Goal: Task Accomplishment & Management: Manage account settings

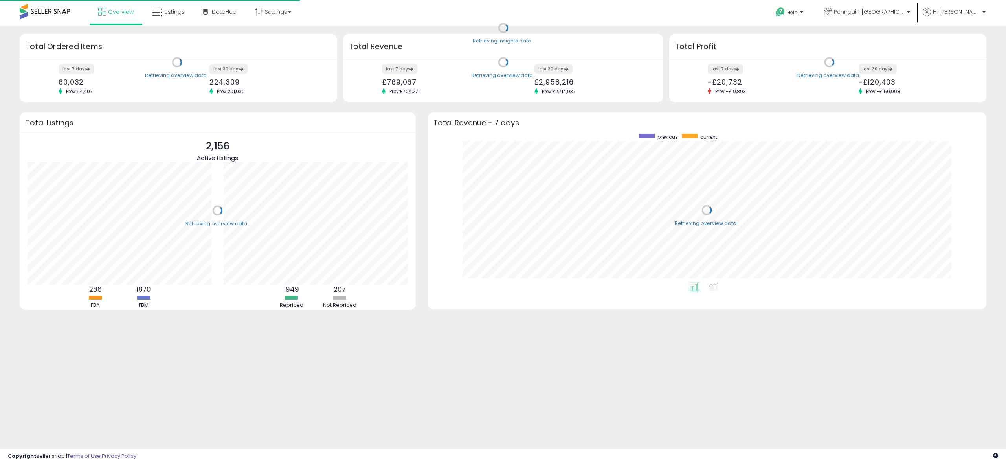
scroll to position [149, 543]
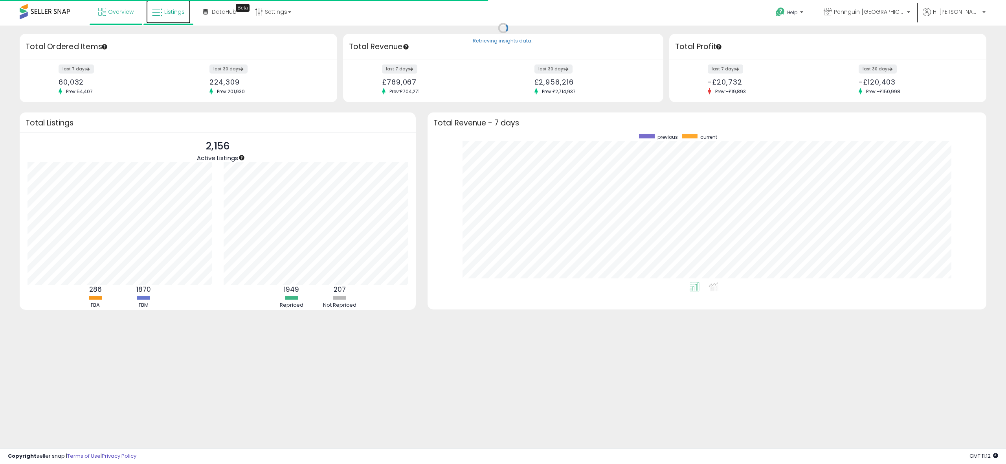
click at [162, 18] on link "Listings" at bounding box center [168, 12] width 44 height 24
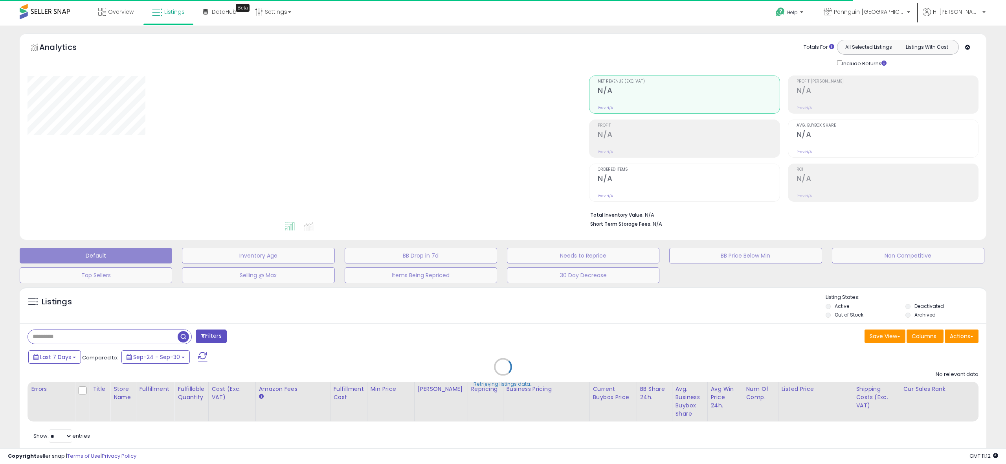
click at [55, 335] on div "Retrieving listings data.." at bounding box center [503, 372] width 979 height 179
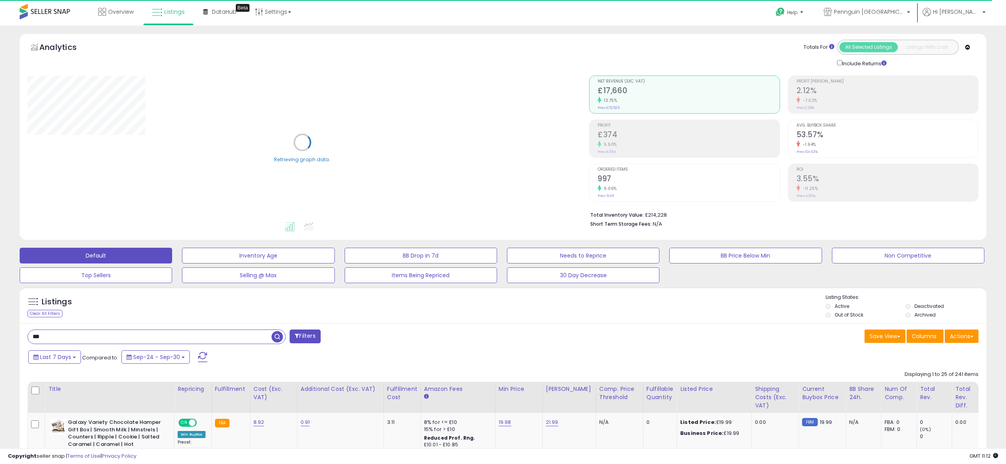
drag, startPoint x: 61, startPoint y: 337, endPoint x: 0, endPoint y: 335, distance: 61.0
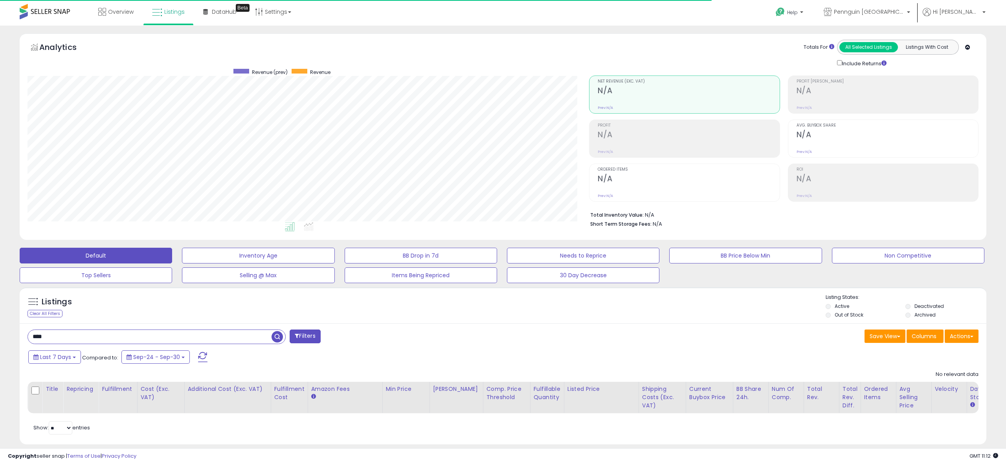
scroll to position [161, 562]
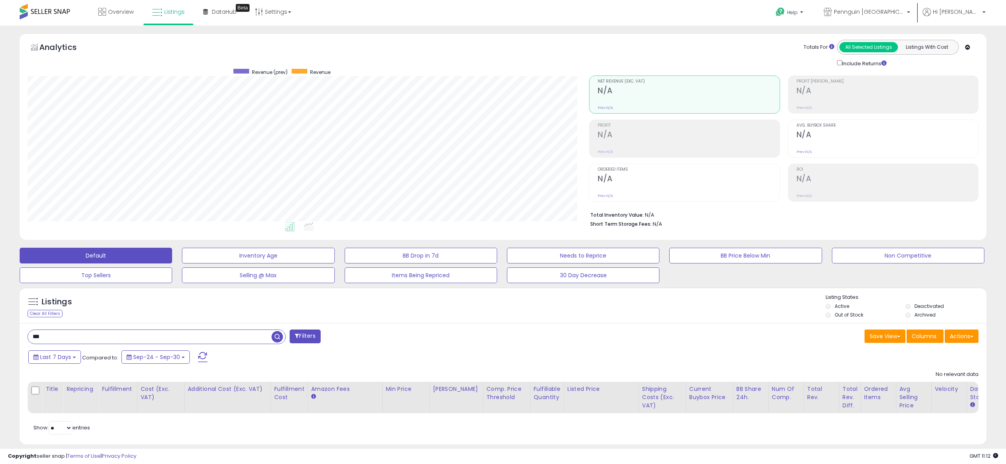
type input "***"
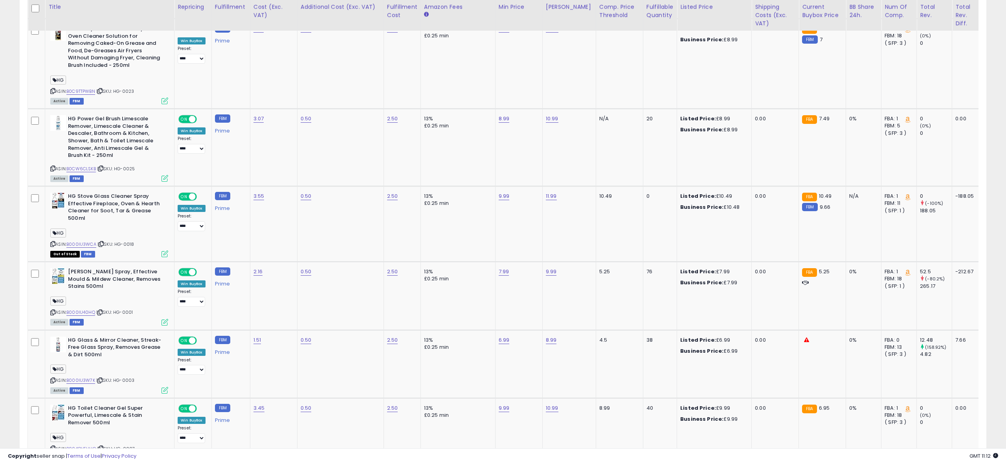
scroll to position [1202, 0]
click at [165, 318] on icon at bounding box center [165, 321] width 7 height 7
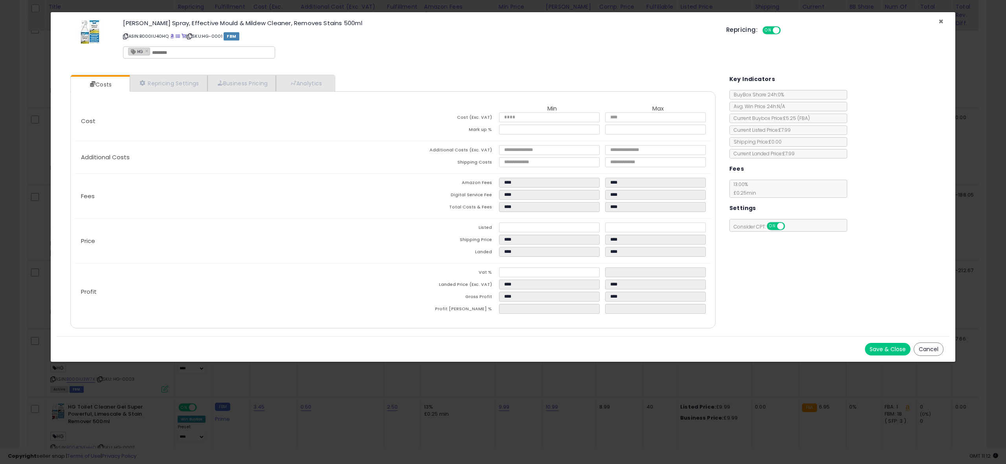
click at [940, 20] on span "×" at bounding box center [941, 21] width 5 height 11
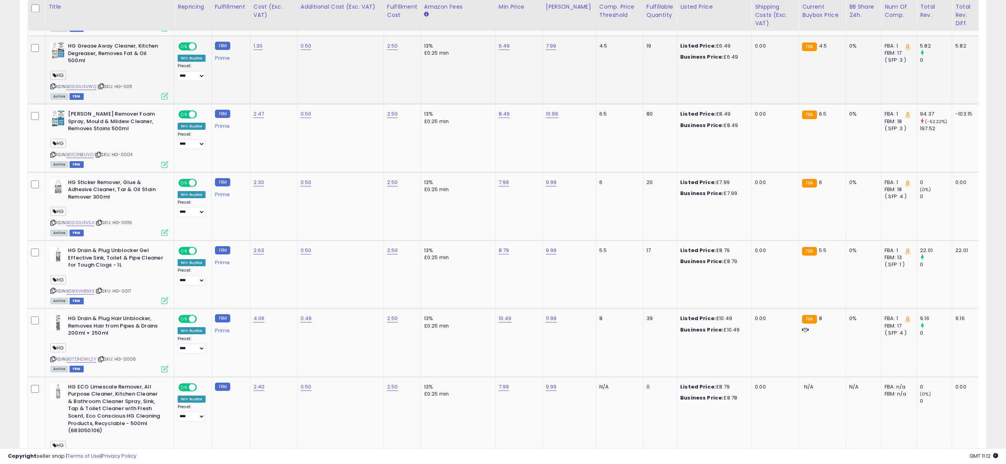
scroll to position [1770, 0]
click at [163, 160] on icon at bounding box center [165, 163] width 7 height 7
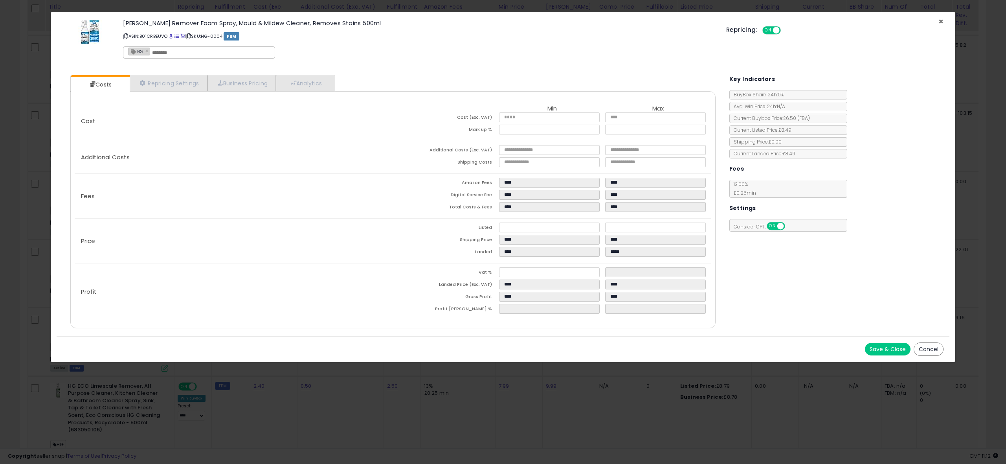
click at [942, 22] on span "×" at bounding box center [941, 21] width 5 height 11
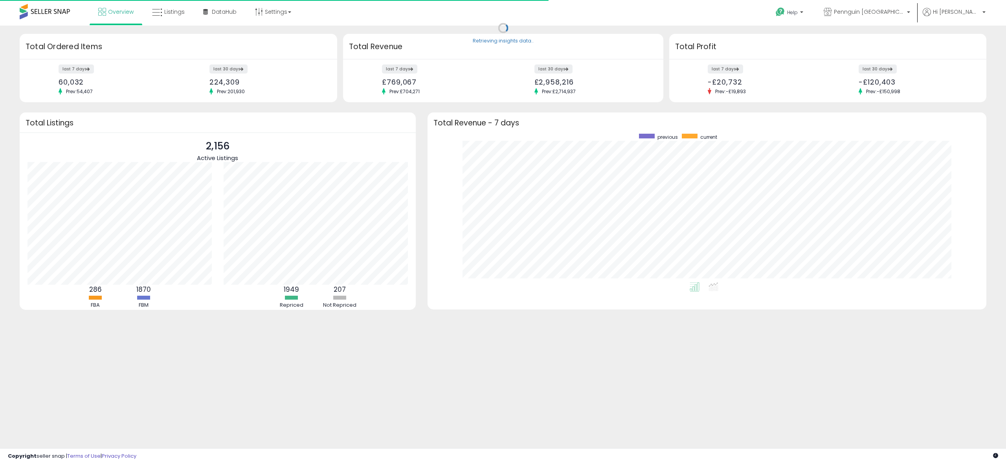
scroll to position [149, 543]
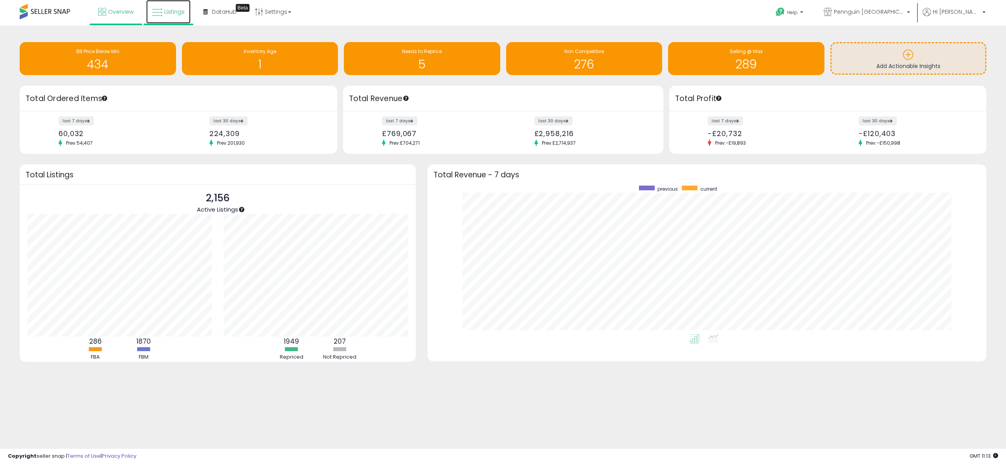
click at [168, 20] on link "Listings" at bounding box center [168, 12] width 44 height 24
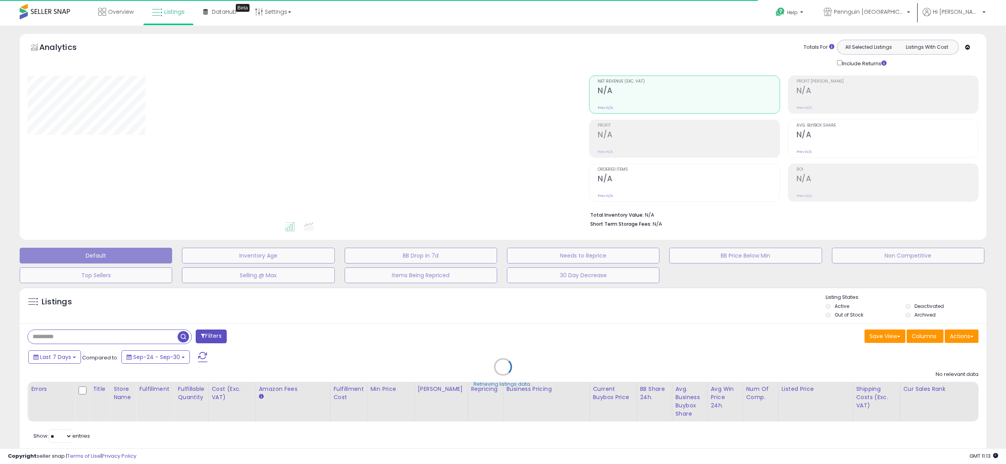
click at [77, 336] on div "Retrieving listings data.." at bounding box center [503, 372] width 979 height 179
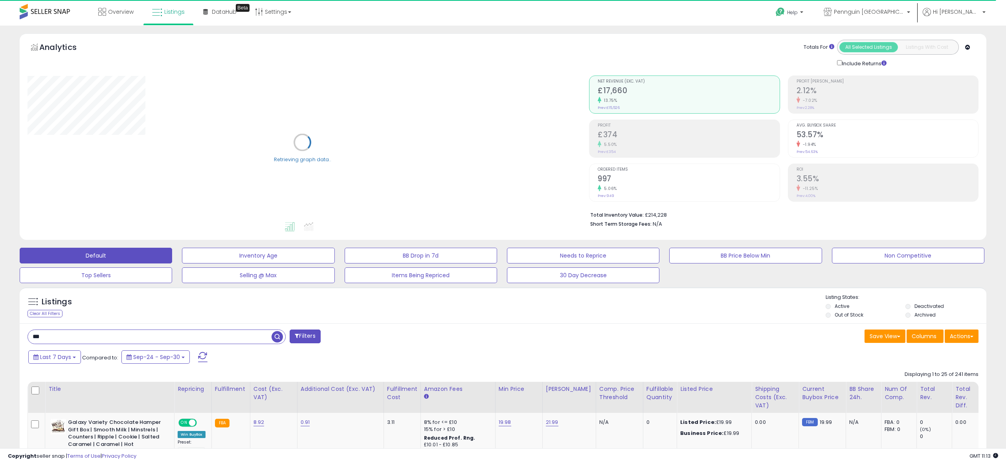
drag, startPoint x: 65, startPoint y: 336, endPoint x: 0, endPoint y: 331, distance: 65.5
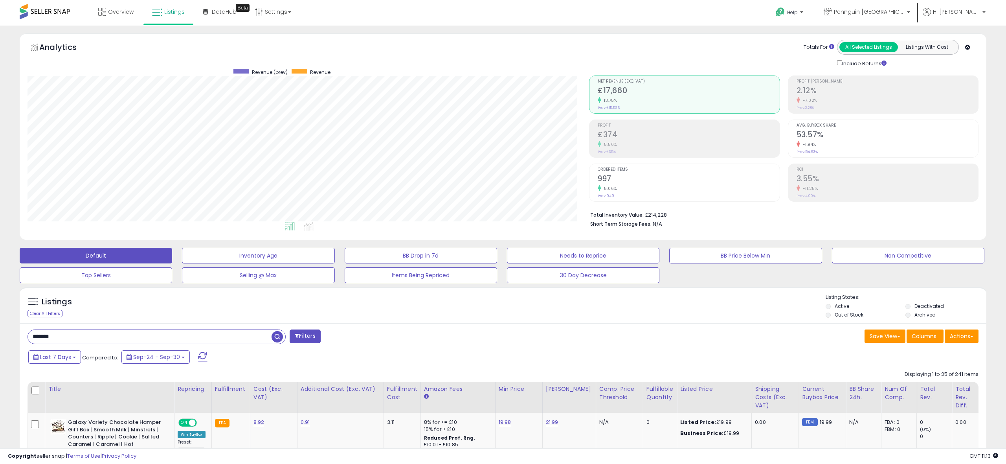
type input "*******"
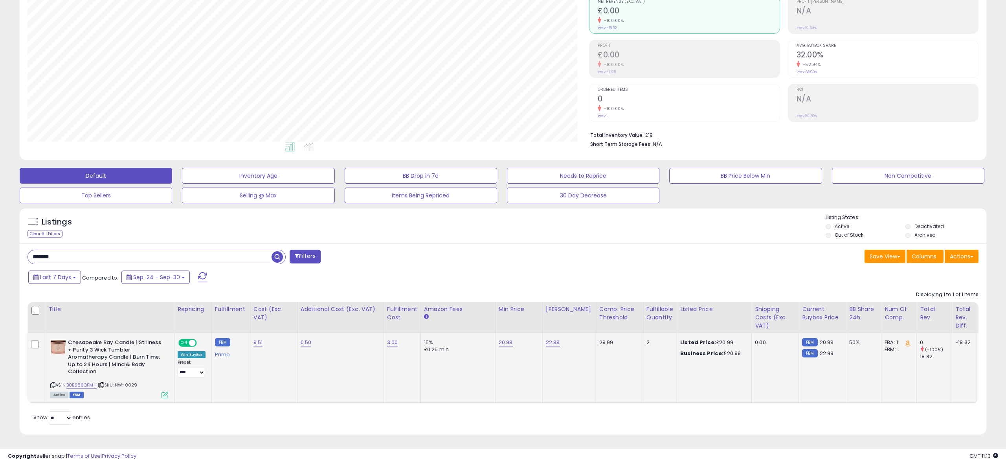
click at [165, 395] on icon at bounding box center [165, 395] width 7 height 7
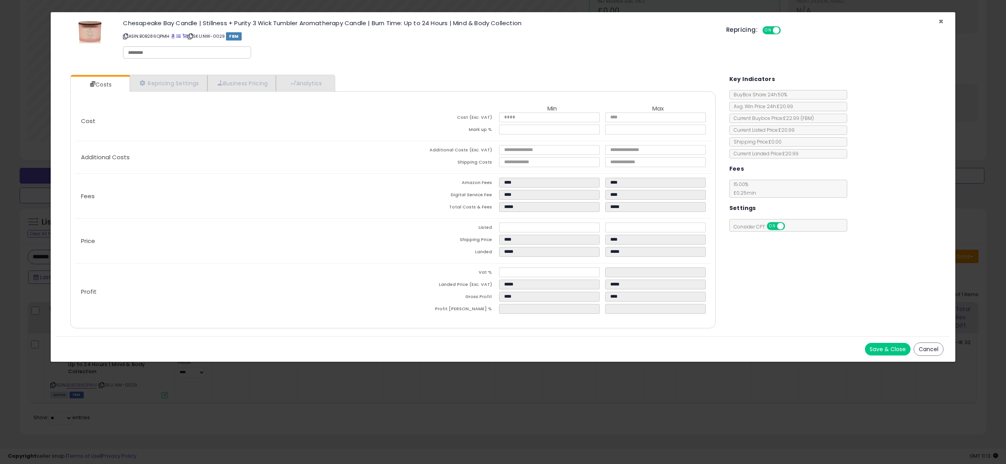
click at [941, 21] on span "×" at bounding box center [941, 21] width 5 height 11
